Goal: Task Accomplishment & Management: Manage account settings

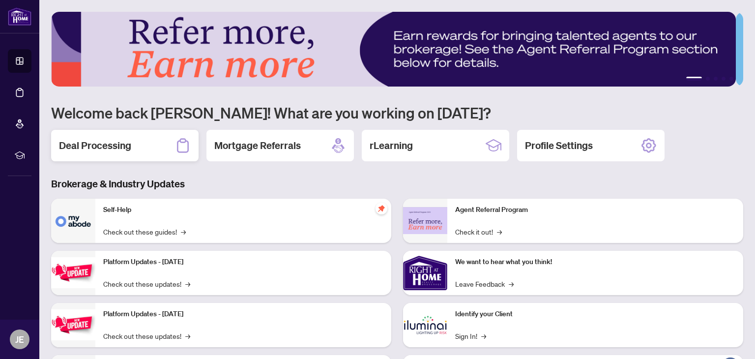
click at [112, 144] on h2 "Deal Processing" at bounding box center [95, 146] width 72 height 14
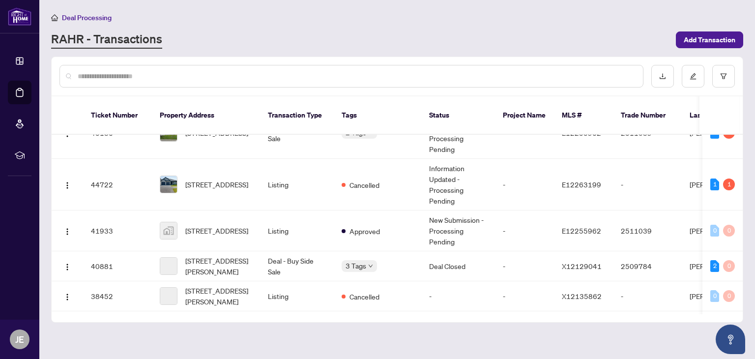
scroll to position [209, 0]
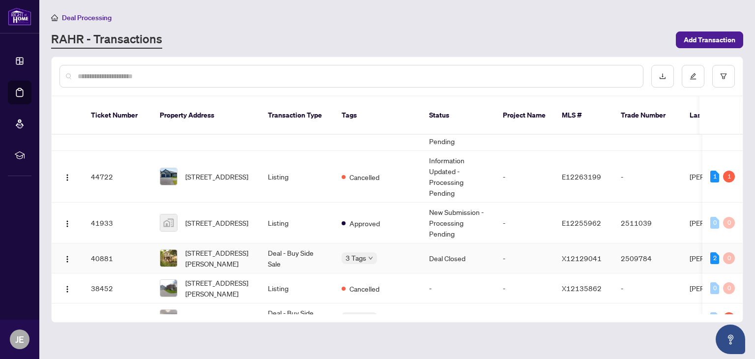
click at [242, 247] on span "[STREET_ADDRESS][PERSON_NAME]" at bounding box center [218, 258] width 67 height 22
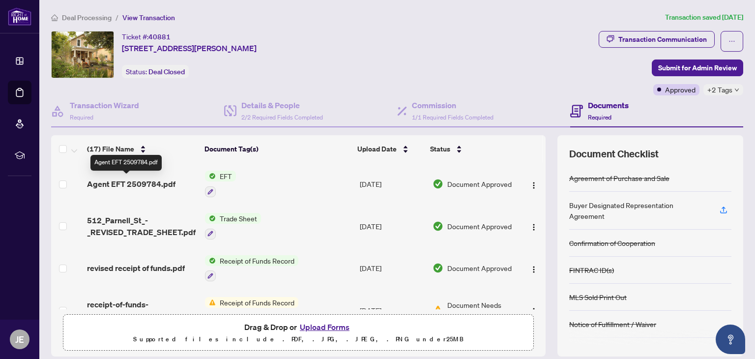
click at [162, 182] on span "Agent EFT 2509784.pdf" at bounding box center [131, 184] width 88 height 12
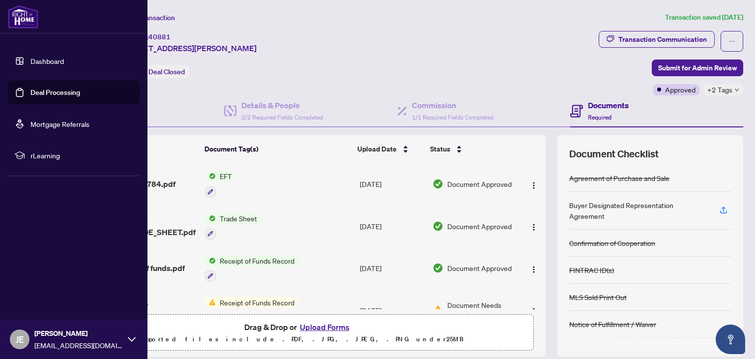
click at [76, 89] on link "Deal Processing" at bounding box center [55, 92] width 50 height 9
